Goal: Download file/media

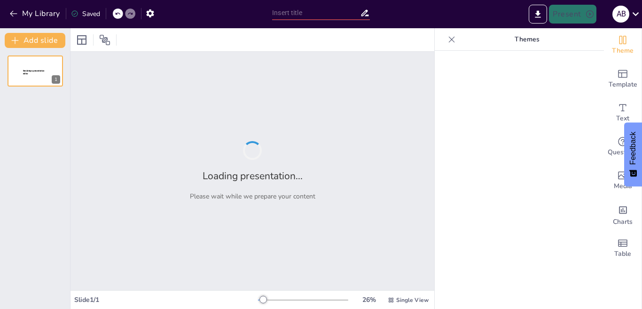
type input "Hidroponik Dasar: Analisis Biaya dan Peluang Investasi"
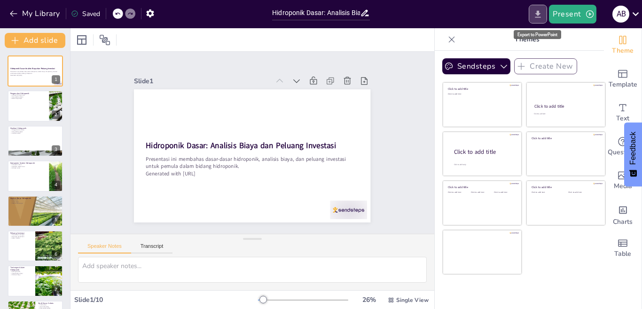
click at [538, 13] on icon "Export to PowerPoint" at bounding box center [538, 13] width 6 height 7
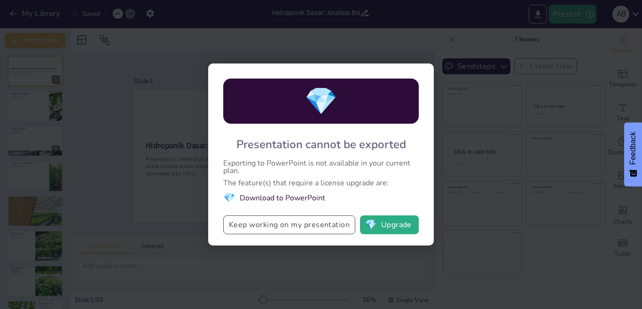
click at [314, 226] on button "Keep working on my presentation" at bounding box center [289, 224] width 132 height 19
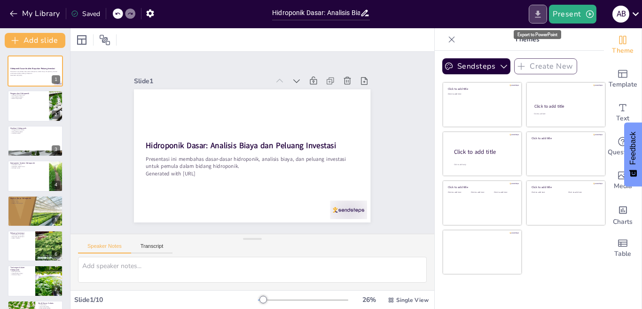
click at [538, 11] on icon "Export to PowerPoint" at bounding box center [538, 14] width 10 height 10
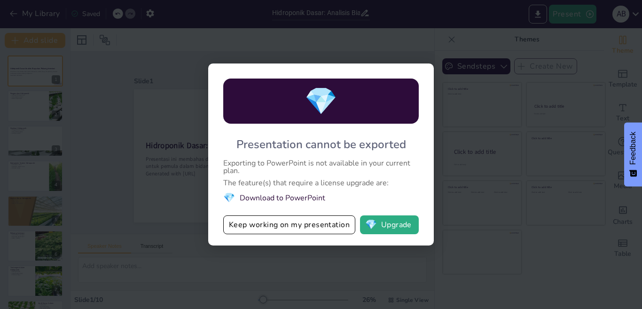
click at [288, 196] on li "💎 Download to PowerPoint" at bounding box center [321, 197] width 196 height 13
click at [229, 196] on span "💎" at bounding box center [229, 197] width 12 height 13
click at [478, 148] on div "💎 Presentation cannot be exported Exporting to PowerPoint is not available in y…" at bounding box center [321, 154] width 642 height 309
click at [308, 227] on button "Keep working on my presentation" at bounding box center [289, 224] width 132 height 19
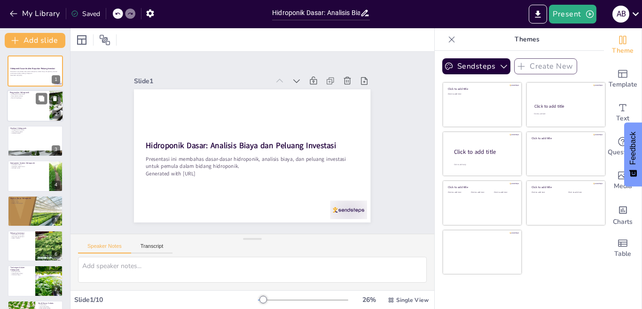
click at [39, 107] on div at bounding box center [35, 106] width 56 height 32
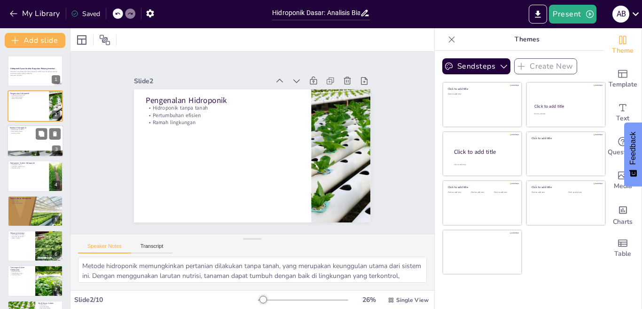
click at [28, 137] on div at bounding box center [35, 141] width 56 height 32
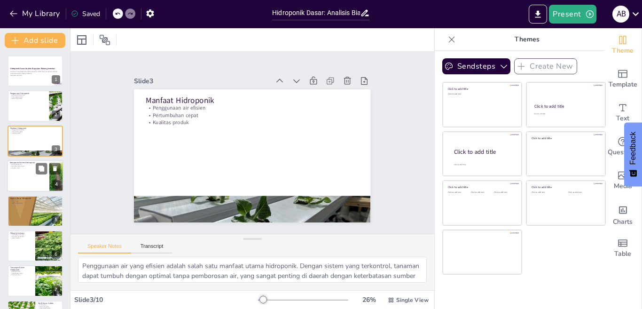
click at [24, 181] on div at bounding box center [35, 176] width 56 height 32
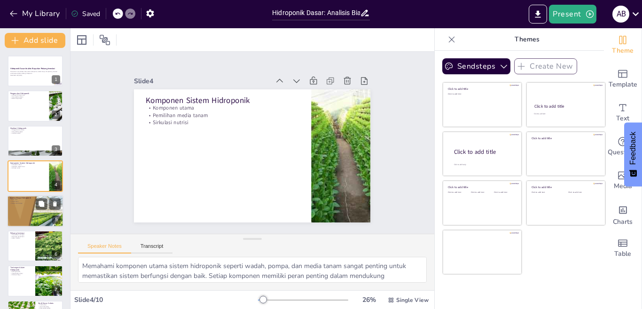
click at [21, 207] on div at bounding box center [35, 211] width 56 height 52
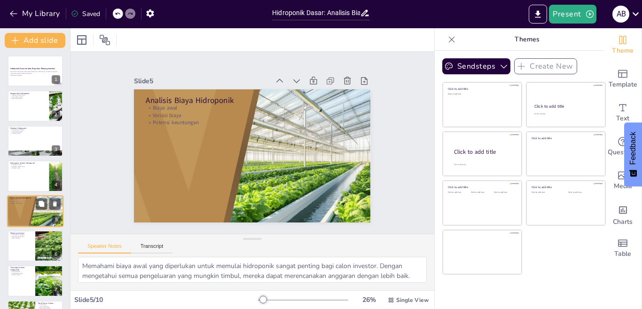
scroll to position [32, 0]
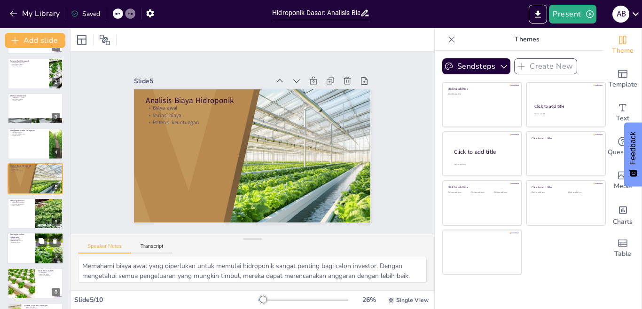
click at [30, 249] on div at bounding box center [35, 249] width 56 height 32
type textarea "Risiko penyakit dalam hidroponik dapat menjadi tantangan yang serius. Lingkunga…"
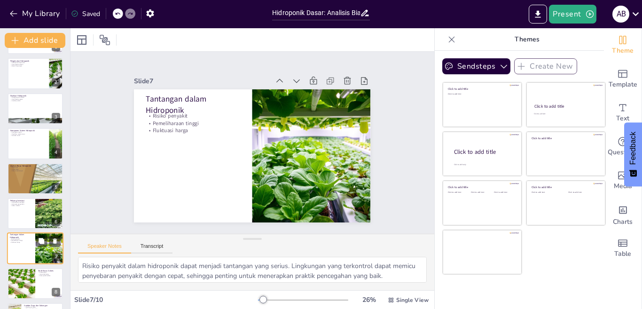
scroll to position [100, 0]
